Goal: Information Seeking & Learning: Learn about a topic

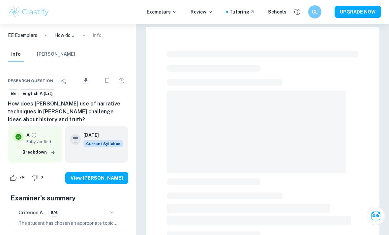
click at [67, 34] on p "How does [PERSON_NAME] use of narrative techniques in [PERSON_NAME] challenge i…" at bounding box center [64, 35] width 21 height 7
click at [66, 35] on p "How does [PERSON_NAME] use of narrative techniques in [PERSON_NAME] challenge i…" at bounding box center [64, 35] width 21 height 7
click at [24, 36] on p "EE Exemplars" at bounding box center [22, 35] width 29 height 7
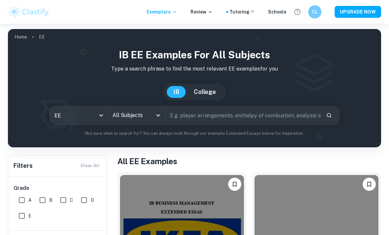
click at [170, 113] on input "text" at bounding box center [243, 115] width 155 height 18
type input "[PERSON_NAME]"
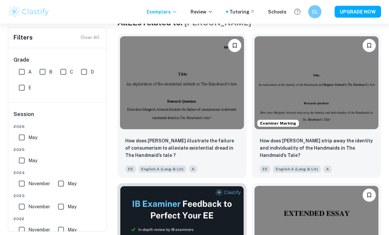
scroll to position [143, 0]
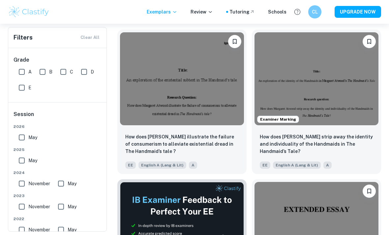
click at [23, 72] on input "A" at bounding box center [21, 71] width 13 height 13
checkbox input "true"
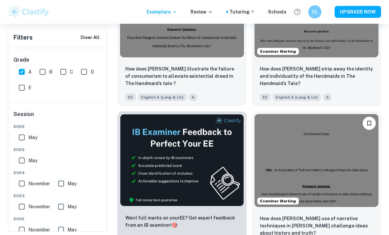
scroll to position [346, 0]
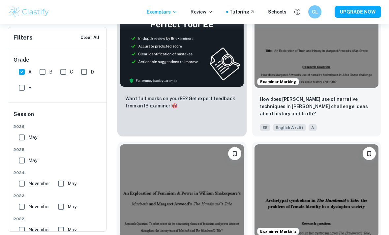
click at [337, 100] on p "How does [PERSON_NAME] use of narrative techniques in [PERSON_NAME] challenge i…" at bounding box center [316, 107] width 113 height 22
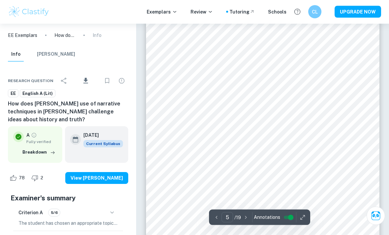
scroll to position [1326, 0]
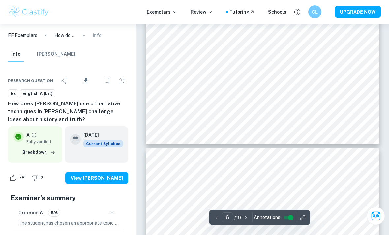
type input "7"
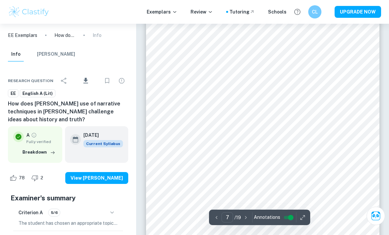
scroll to position [1991, 0]
